Goal: Navigation & Orientation: Find specific page/section

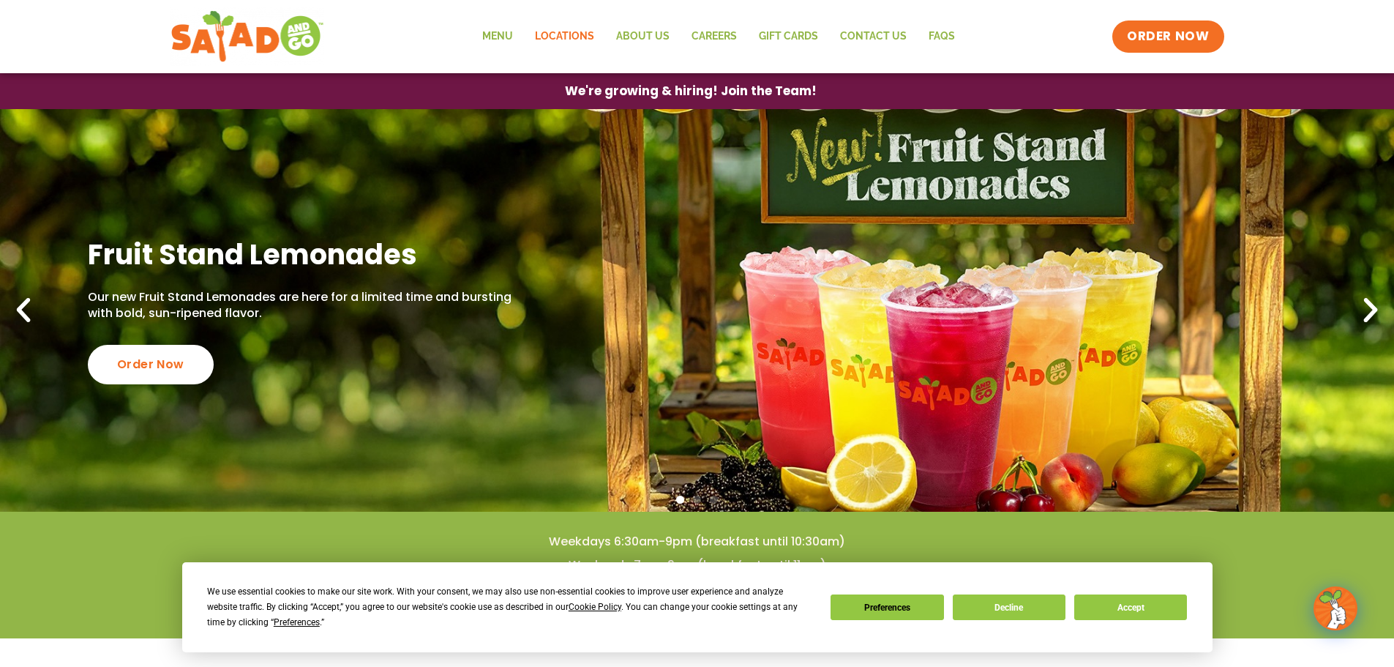
click at [580, 43] on link "Locations" at bounding box center [564, 37] width 81 height 34
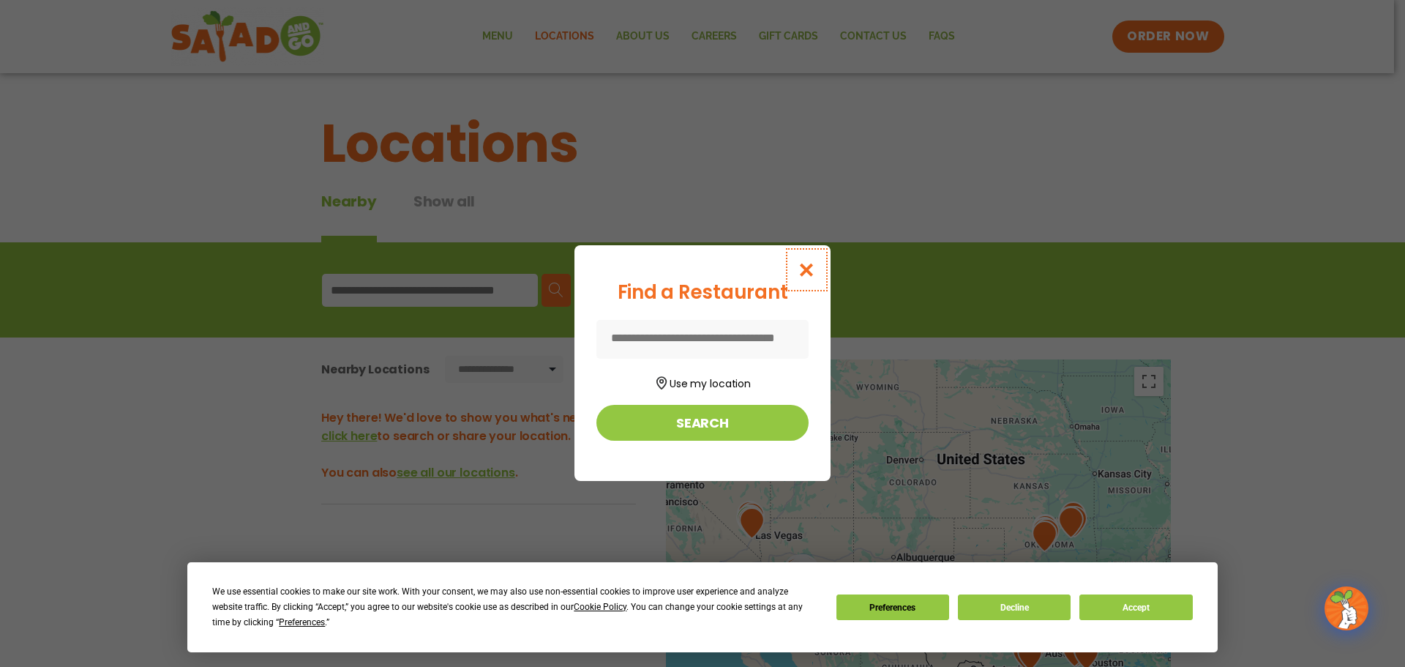
click at [799, 272] on icon "Close modal" at bounding box center [807, 269] width 18 height 15
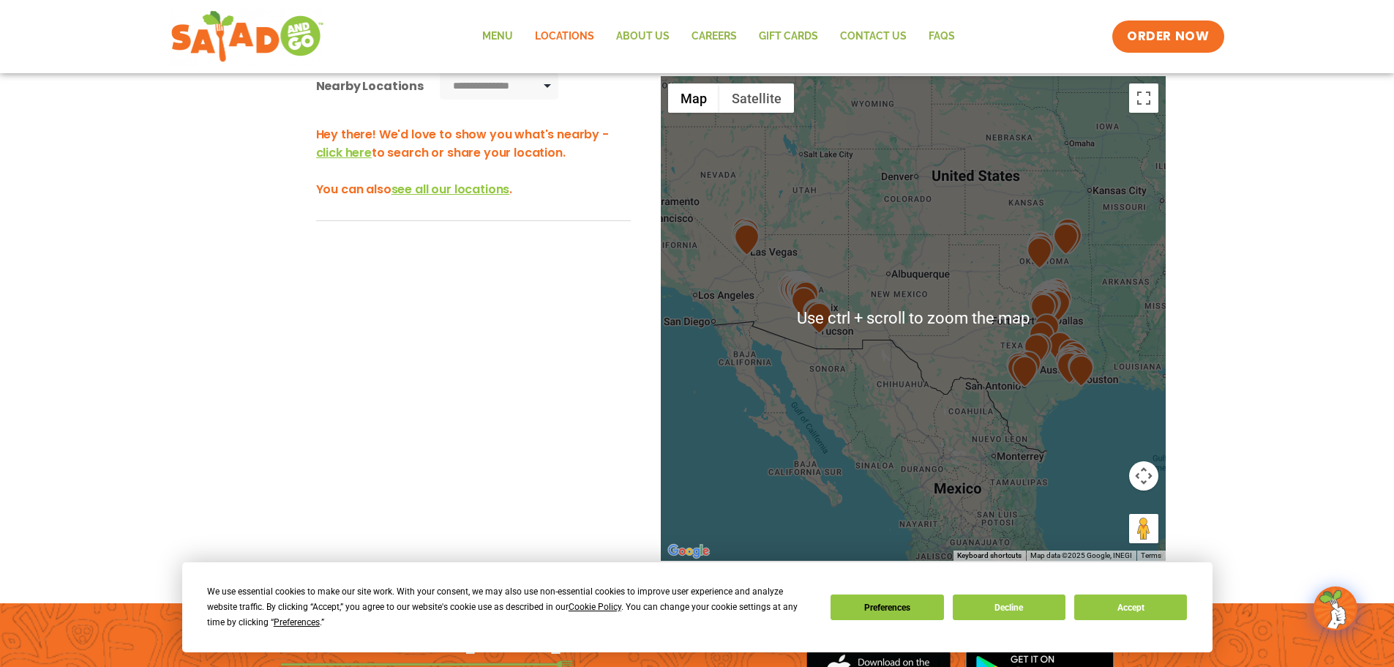
scroll to position [293, 0]
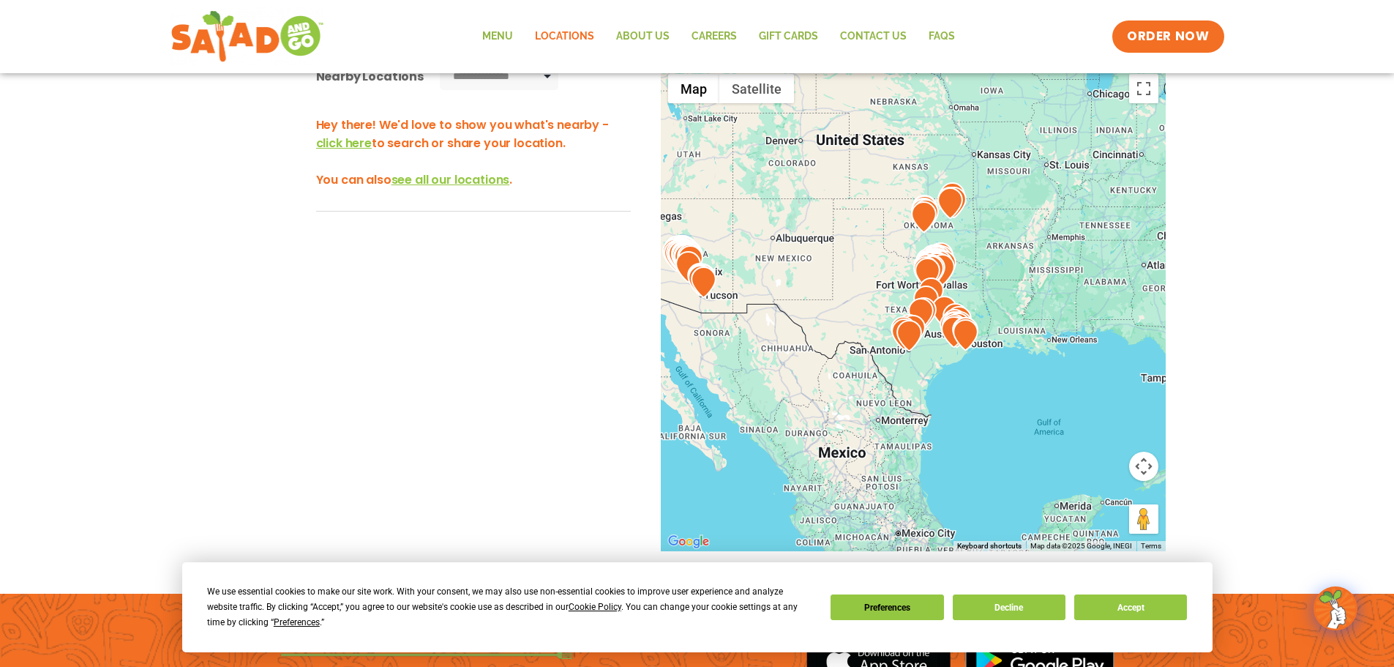
drag, startPoint x: 946, startPoint y: 404, endPoint x: 804, endPoint y: 370, distance: 146.8
click at [804, 370] on div at bounding box center [913, 309] width 505 height 485
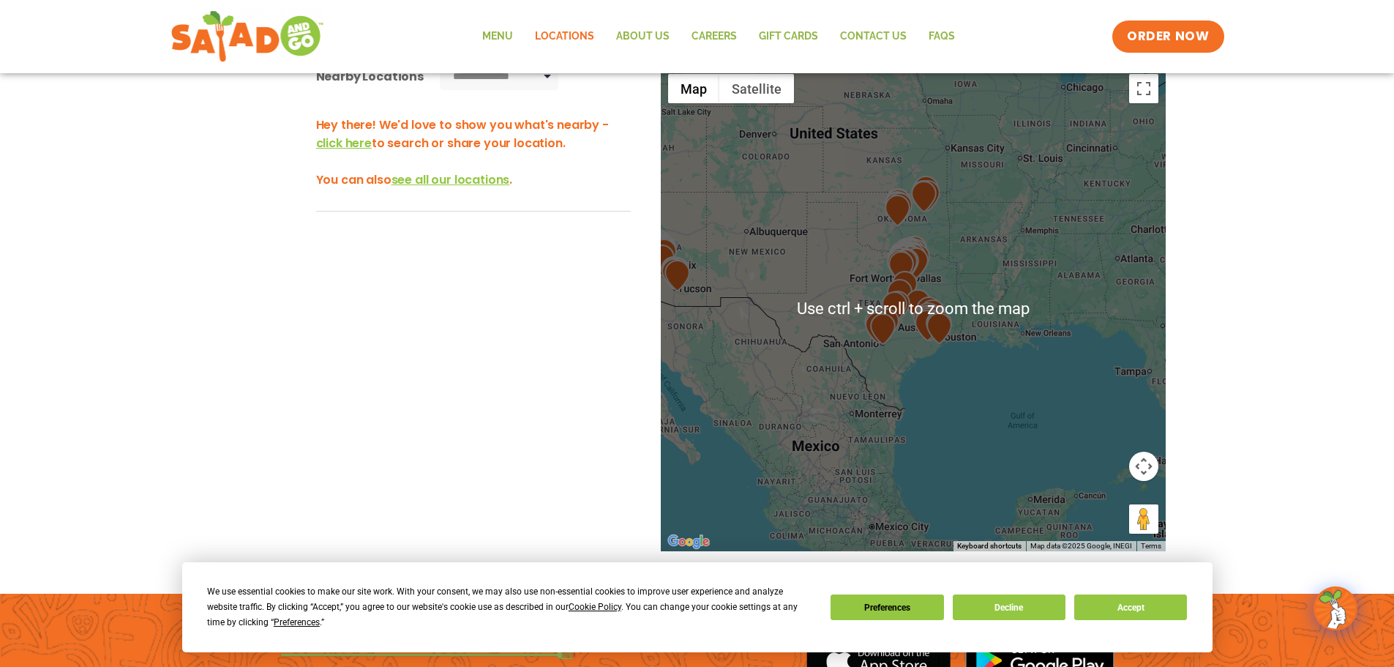
click at [943, 329] on img at bounding box center [940, 328] width 26 height 31
click at [941, 309] on img at bounding box center [932, 321] width 26 height 31
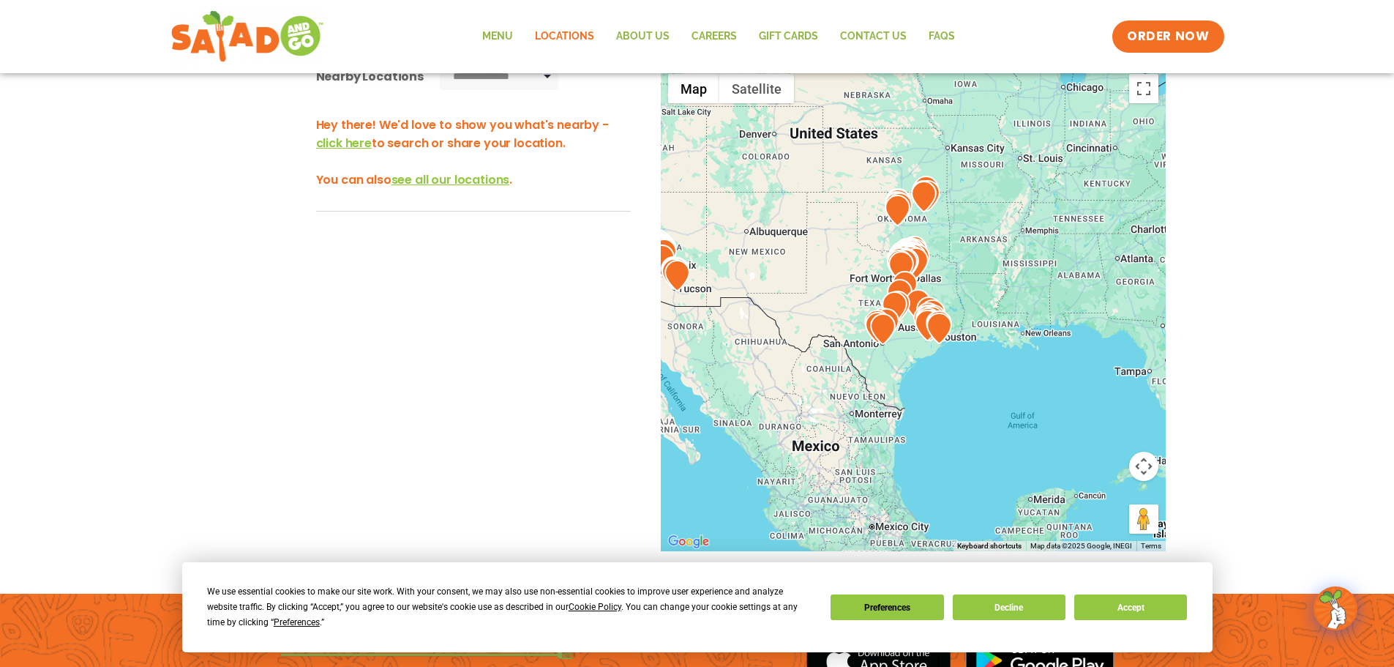
click at [941, 309] on img at bounding box center [932, 321] width 26 height 31
click at [1147, 470] on button "Map camera controls" at bounding box center [1143, 466] width 29 height 29
click at [1103, 430] on button "Zoom in" at bounding box center [1107, 429] width 29 height 29
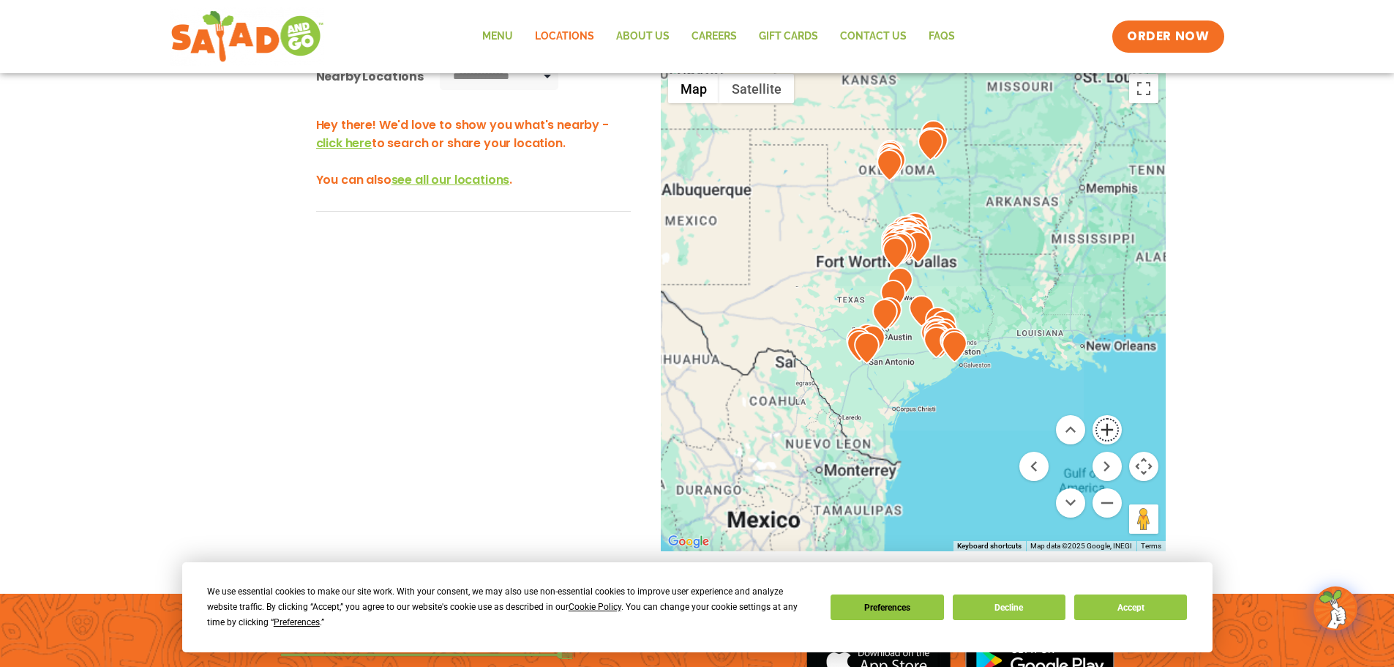
click at [1103, 430] on button "Zoom in" at bounding box center [1107, 429] width 29 height 29
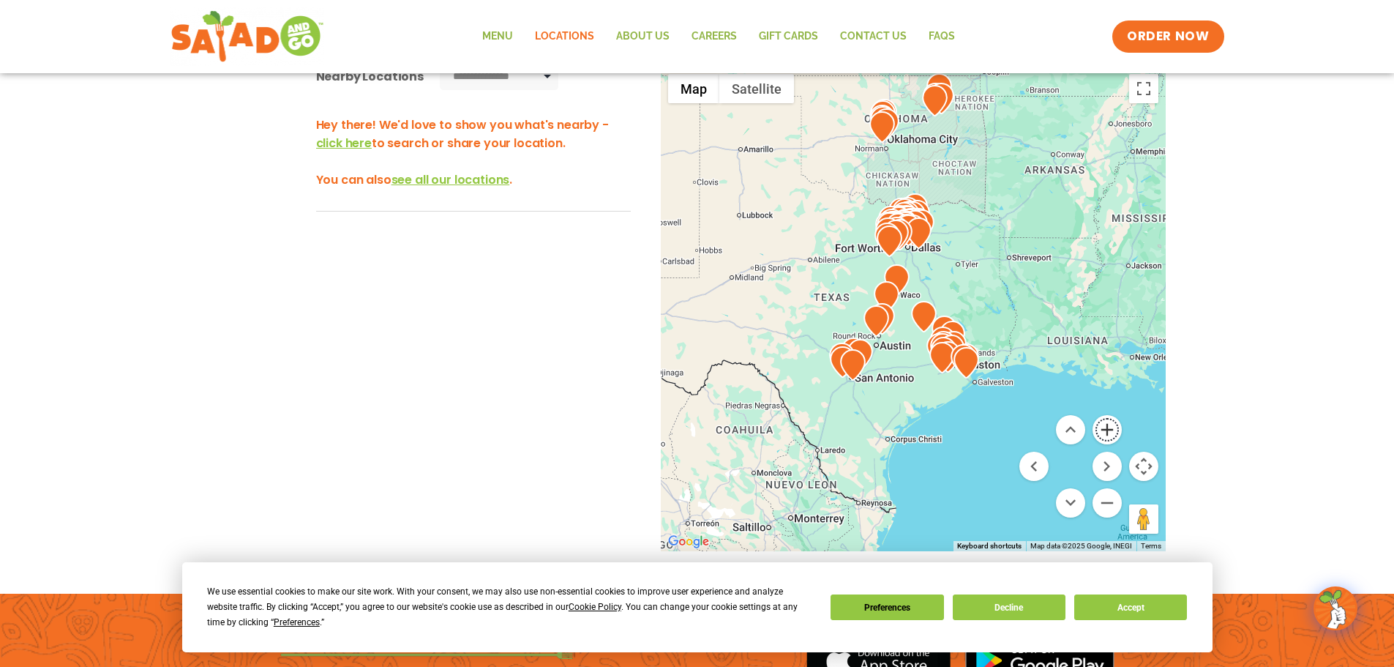
click at [1103, 430] on button "Zoom in" at bounding box center [1107, 429] width 29 height 29
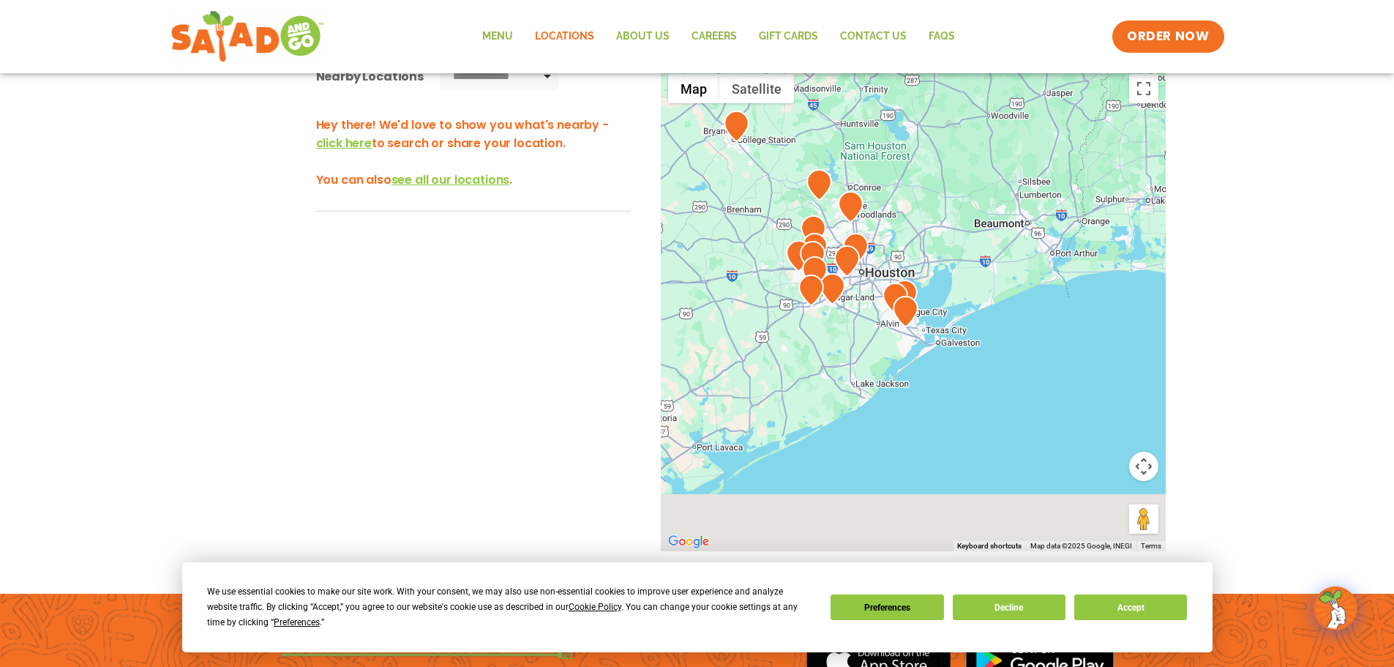
drag, startPoint x: 965, startPoint y: 453, endPoint x: 735, endPoint y: 176, distance: 360.2
click at [735, 176] on div at bounding box center [913, 309] width 505 height 485
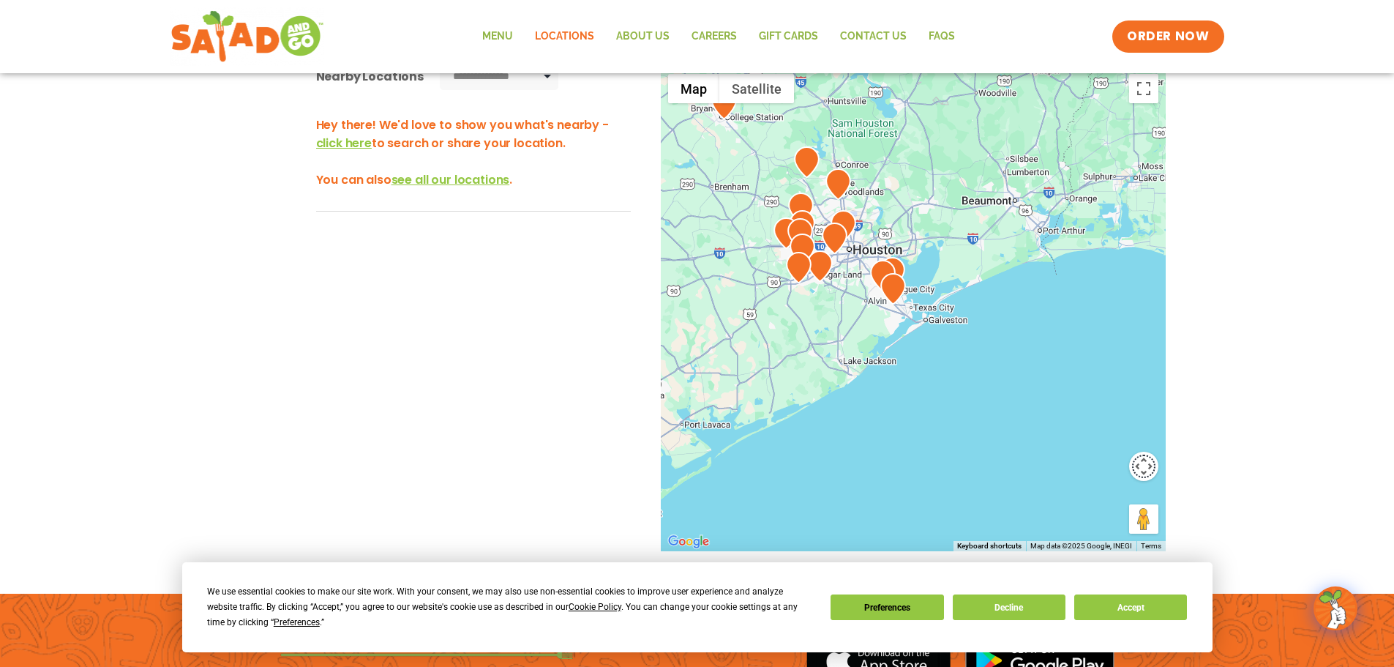
click at [1143, 468] on button "Map camera controls" at bounding box center [1143, 466] width 29 height 29
click at [1108, 427] on button "Zoom in" at bounding box center [1107, 429] width 29 height 29
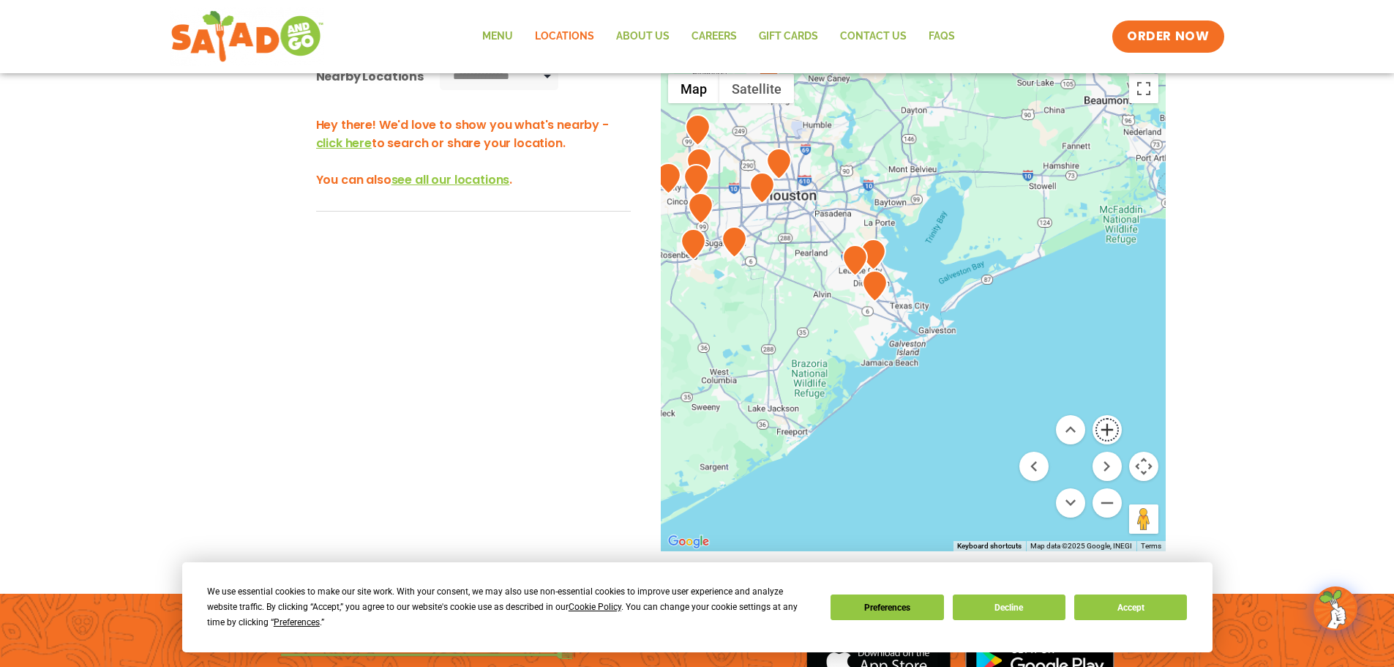
click at [1108, 427] on button "Zoom in" at bounding box center [1107, 429] width 29 height 29
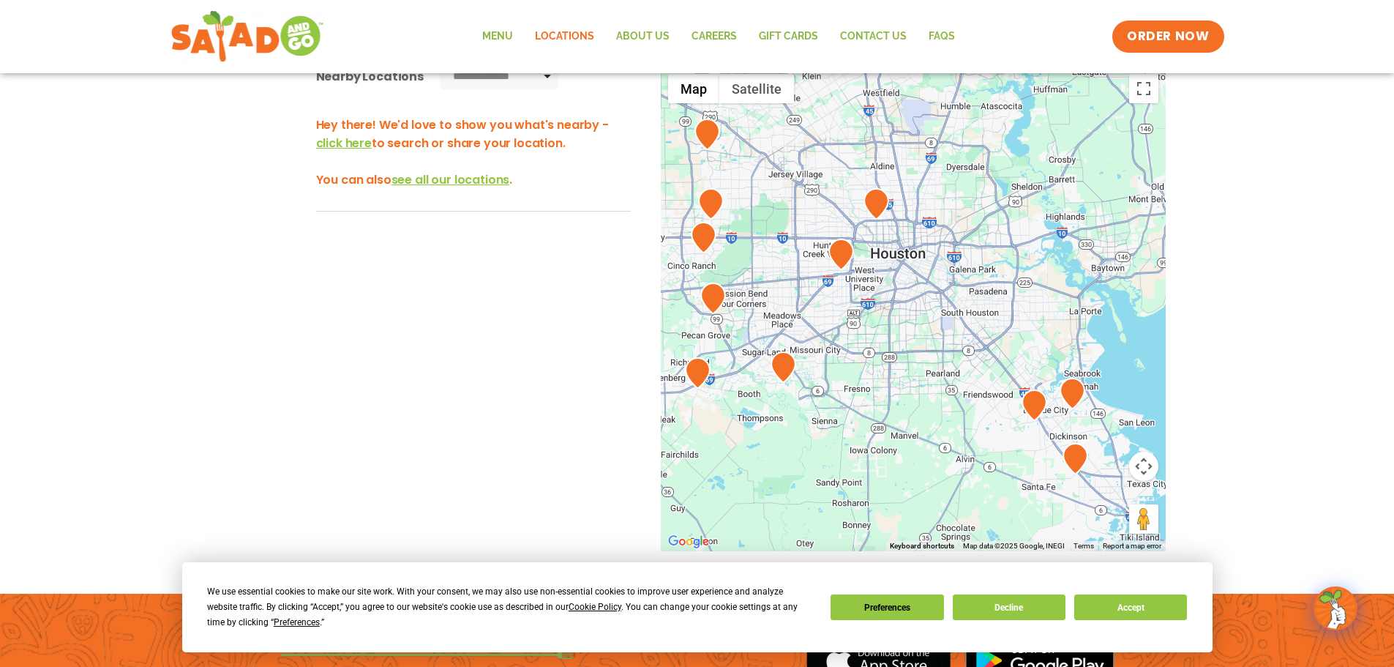
drag, startPoint x: 836, startPoint y: 260, endPoint x: 1096, endPoint y: 454, distance: 324.2
click at [1096, 454] on div at bounding box center [913, 309] width 505 height 485
click at [1144, 468] on button "Map camera controls" at bounding box center [1143, 466] width 29 height 29
click at [1114, 433] on button "Zoom in" at bounding box center [1107, 429] width 29 height 29
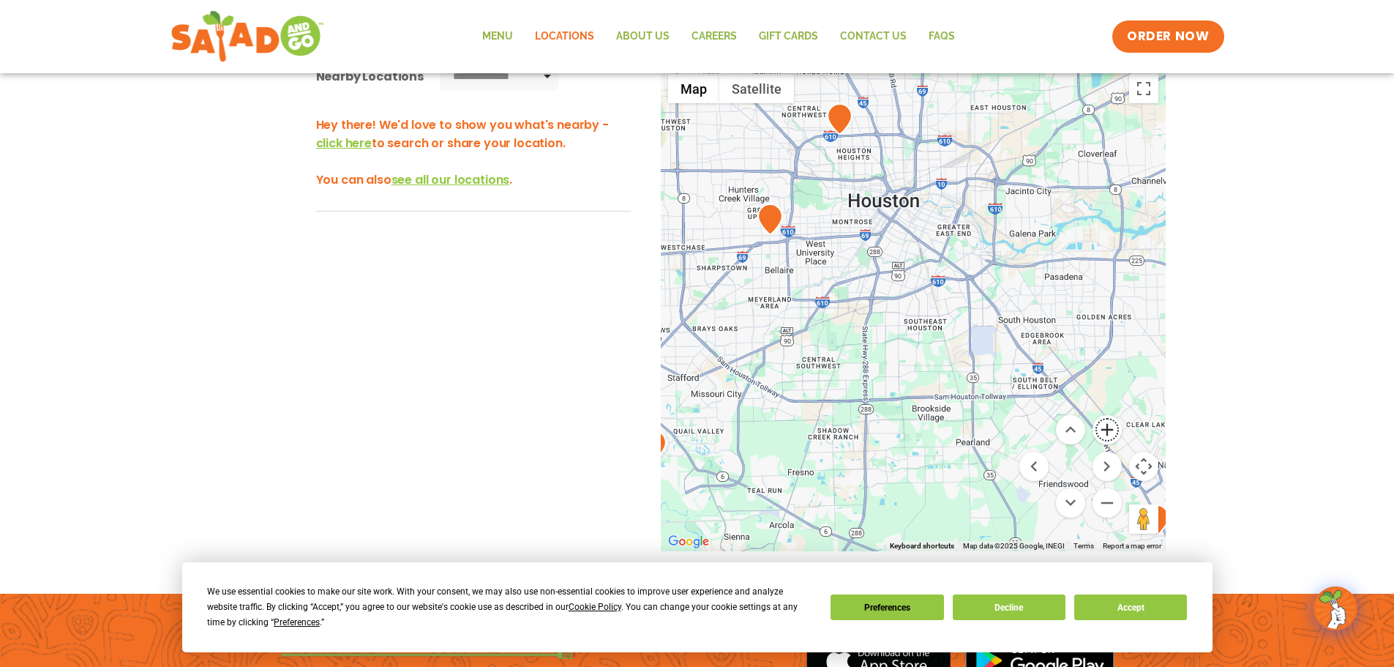
click at [1114, 433] on button "Zoom in" at bounding box center [1107, 429] width 29 height 29
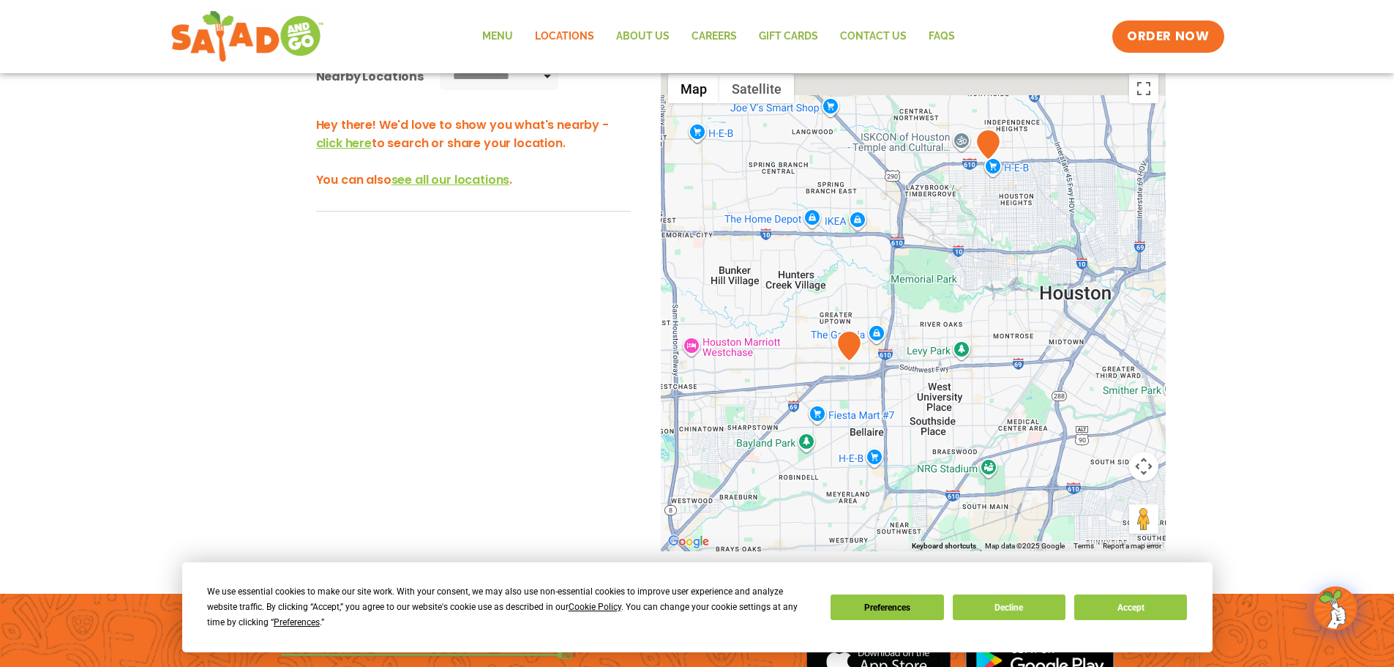
drag, startPoint x: 822, startPoint y: 278, endPoint x: 1048, endPoint y: 487, distance: 308.2
click at [1048, 487] on div at bounding box center [913, 309] width 505 height 485
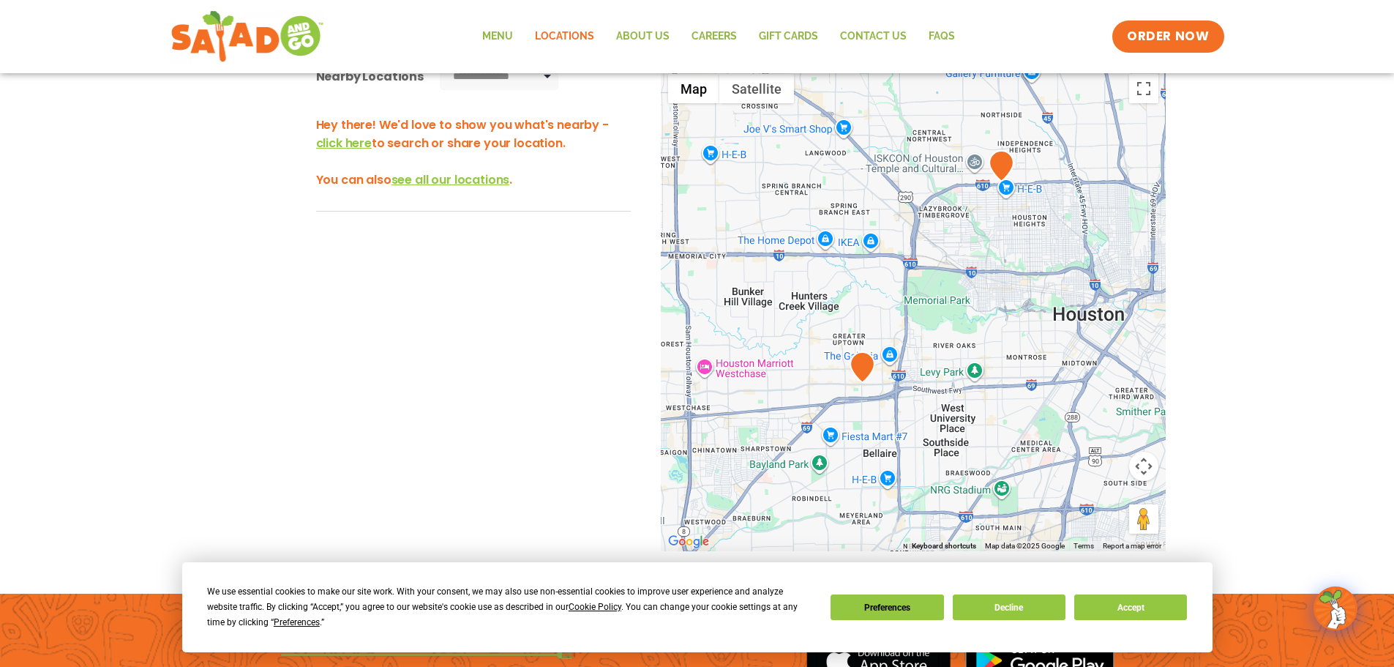
drag, startPoint x: 842, startPoint y: 367, endPoint x: 853, endPoint y: 385, distance: 20.3
click at [853, 385] on div at bounding box center [913, 309] width 505 height 485
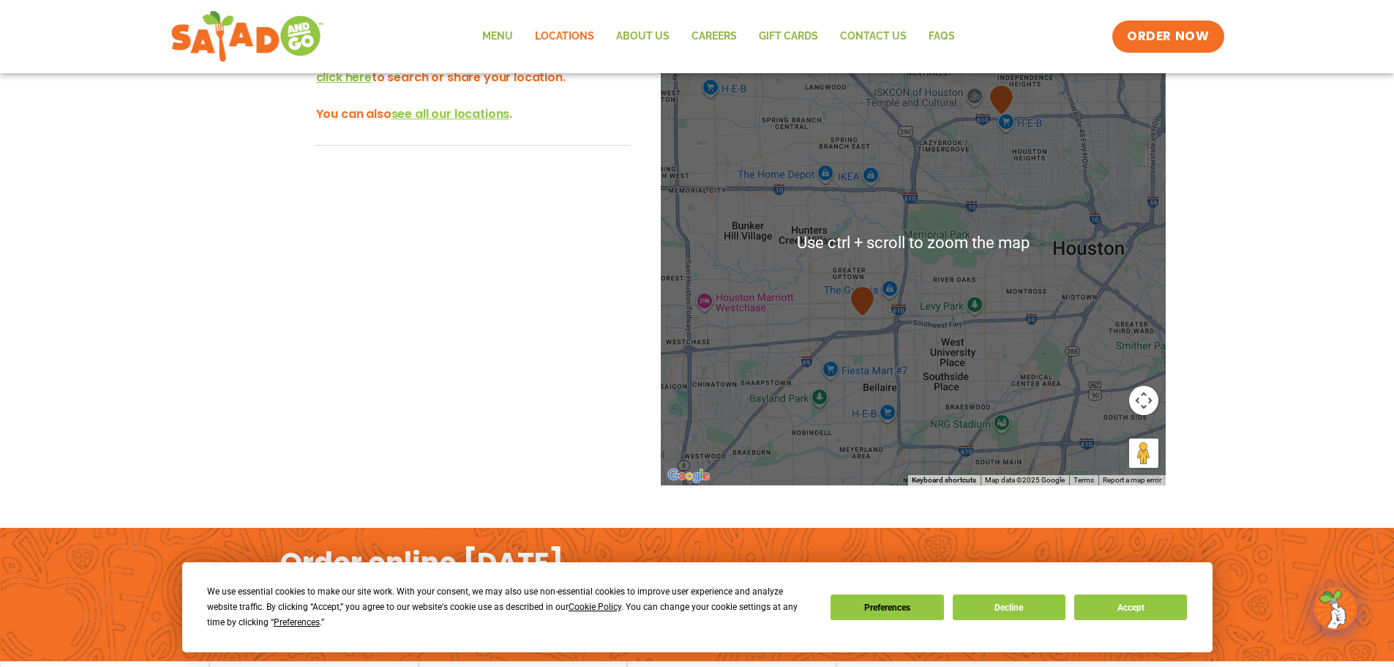
scroll to position [366, 0]
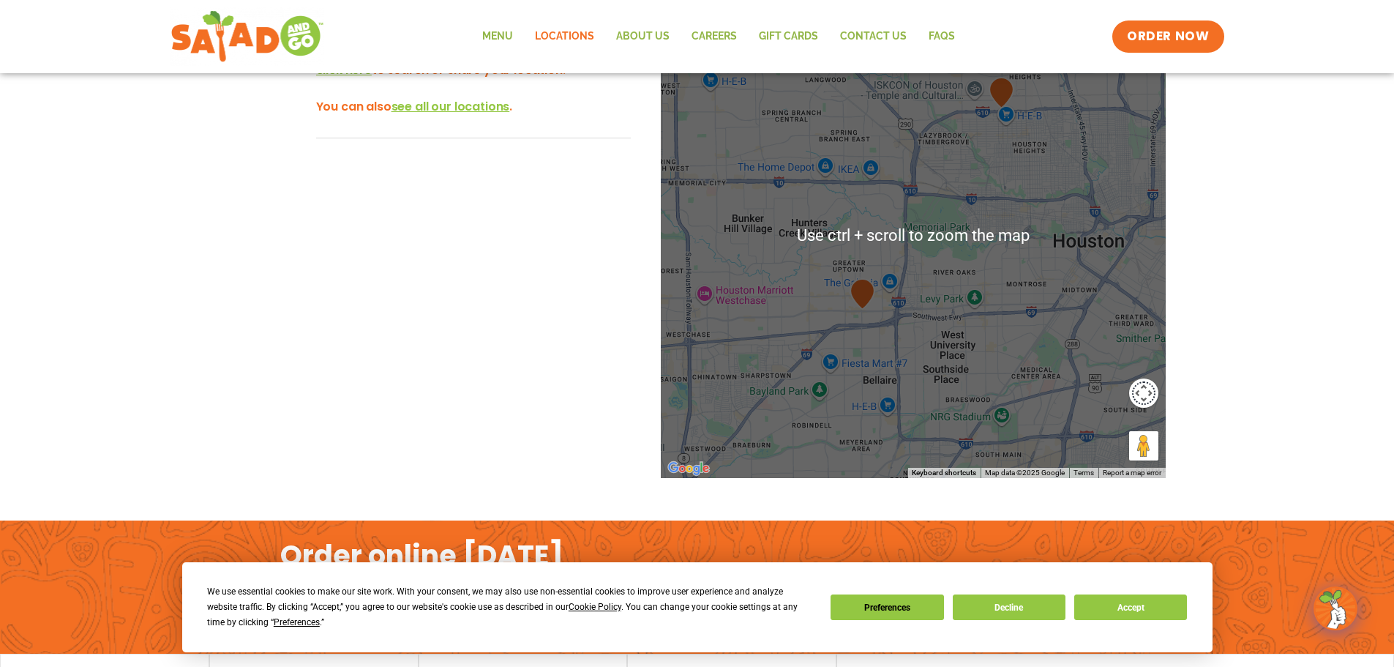
click at [1140, 389] on button "Map camera controls" at bounding box center [1143, 392] width 29 height 29
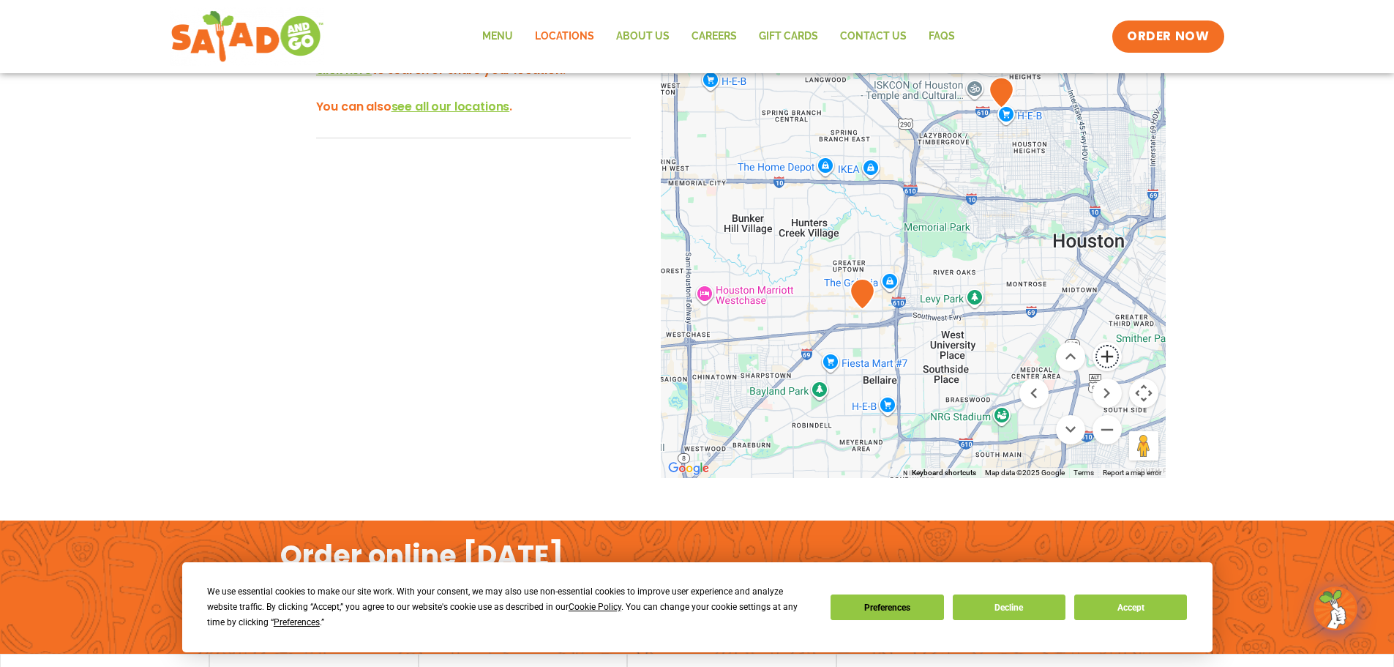
click at [1111, 362] on button "Zoom in" at bounding box center [1107, 356] width 29 height 29
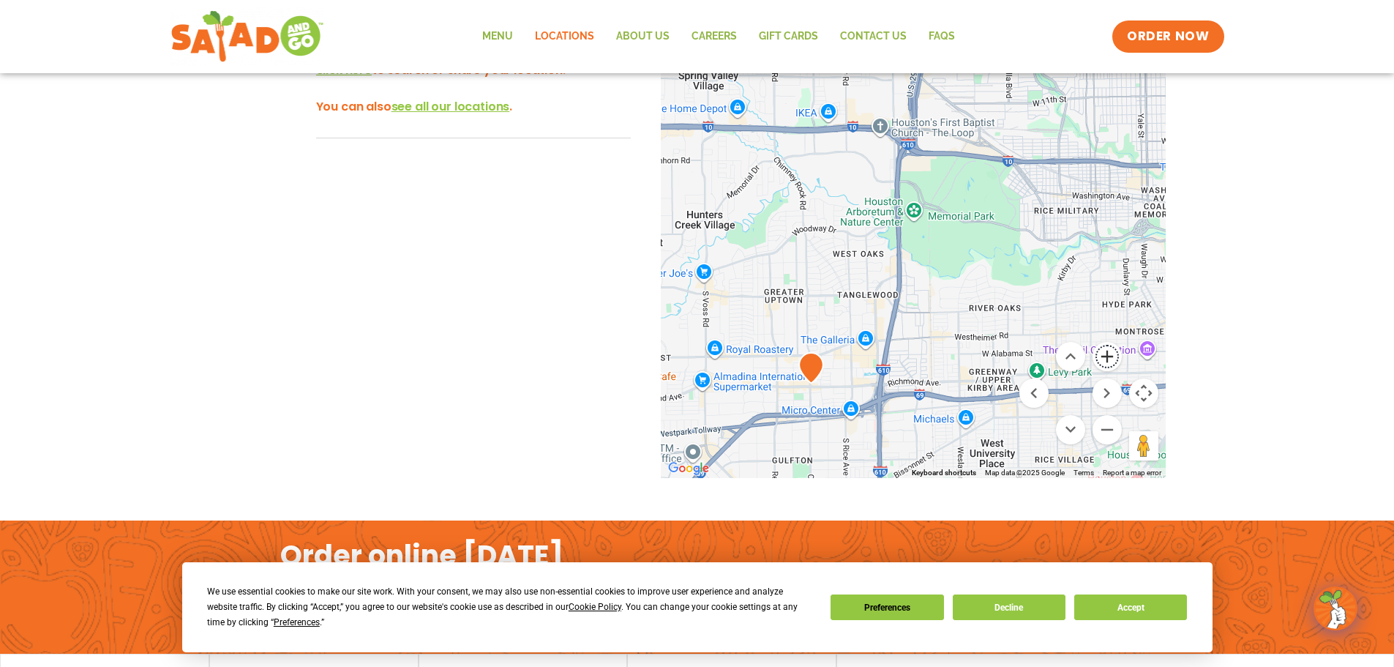
click at [1111, 362] on button "Zoom in" at bounding box center [1107, 356] width 29 height 29
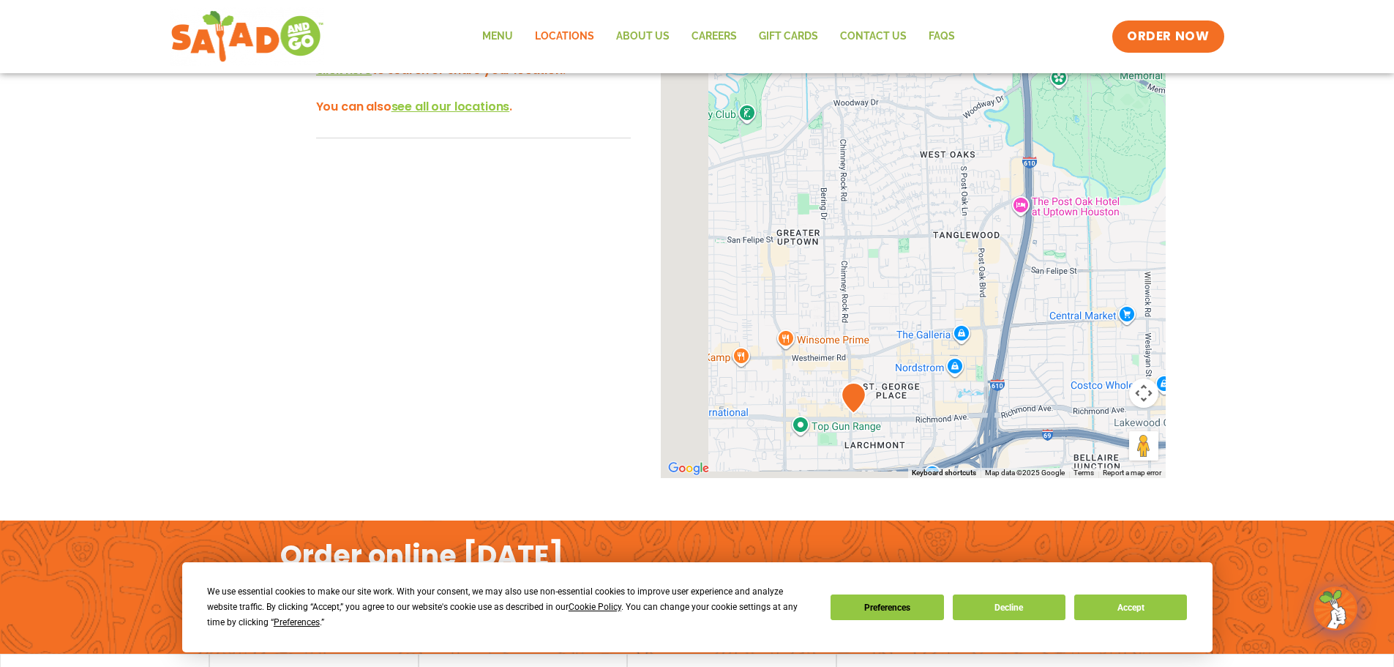
drag, startPoint x: 822, startPoint y: 393, endPoint x: 972, endPoint y: 261, distance: 199.7
click at [972, 261] on div at bounding box center [913, 235] width 505 height 485
